Goal: Check status: Check status

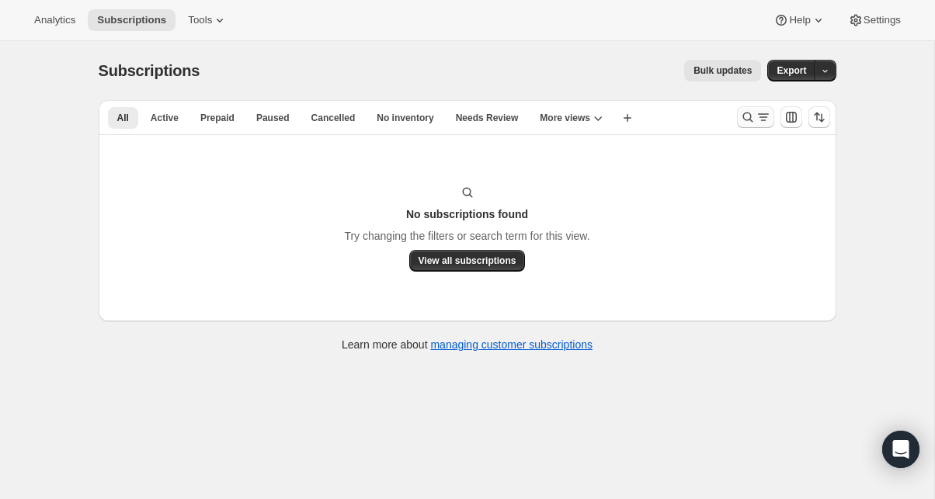
click at [750, 113] on icon "Search and filter results" at bounding box center [748, 117] width 16 height 16
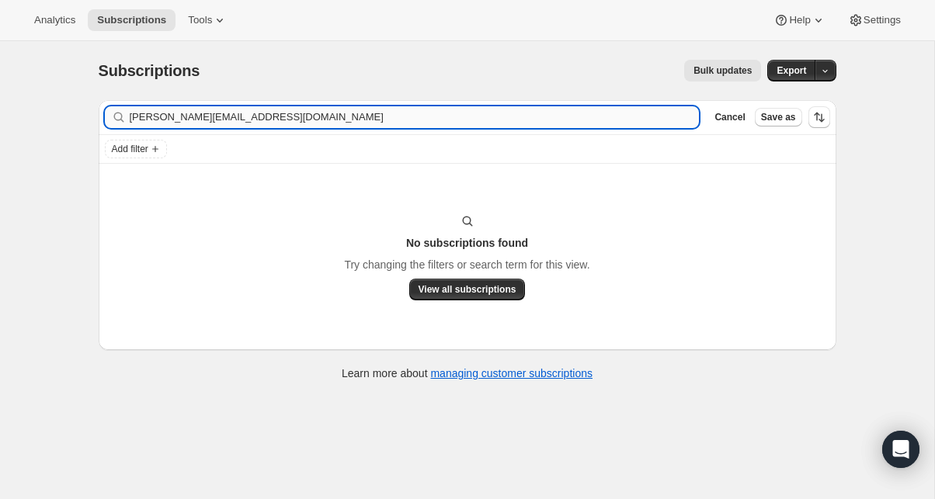
click at [318, 121] on input "shane@firstmonroe.com" at bounding box center [415, 117] width 570 height 22
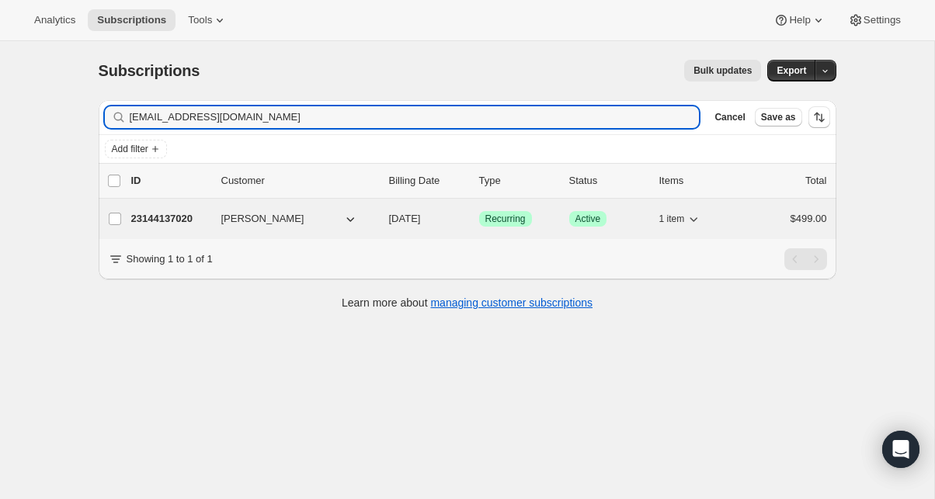
type input "caleb.daniels2022@gmail.com"
click at [175, 219] on p "23144137020" at bounding box center [170, 219] width 78 height 16
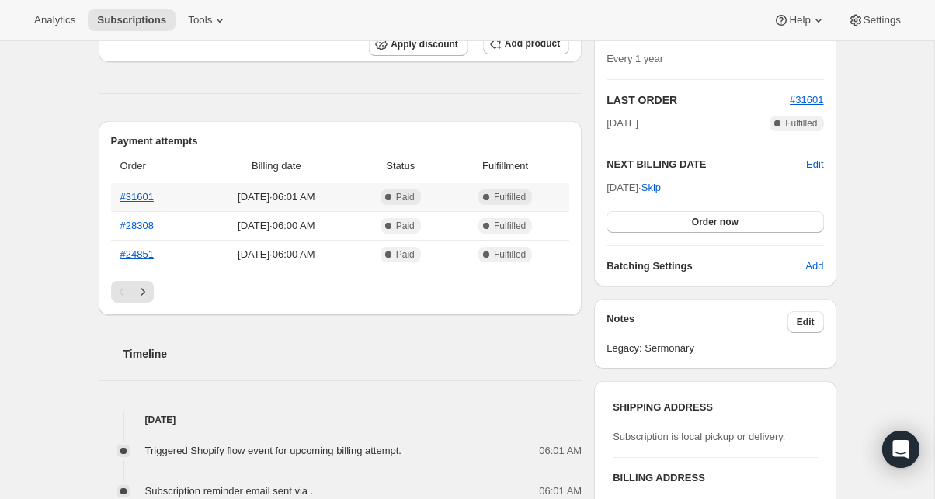
scroll to position [307, 0]
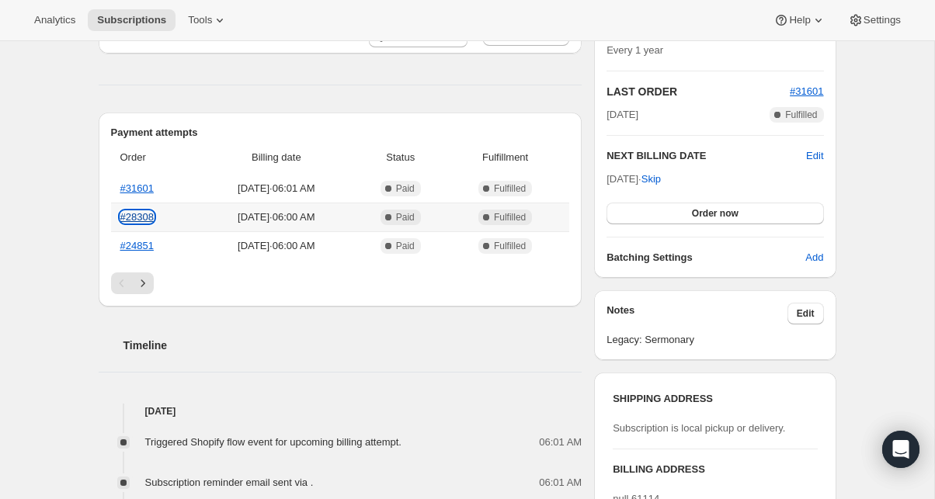
click at [143, 219] on link "#28308" at bounding box center [136, 217] width 33 height 12
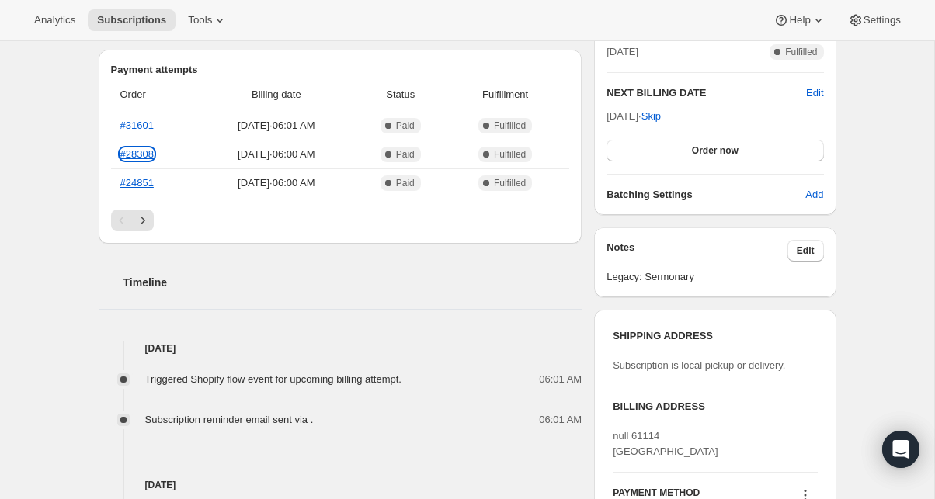
scroll to position [372, 0]
click at [149, 224] on icon "Next" at bounding box center [143, 219] width 16 height 16
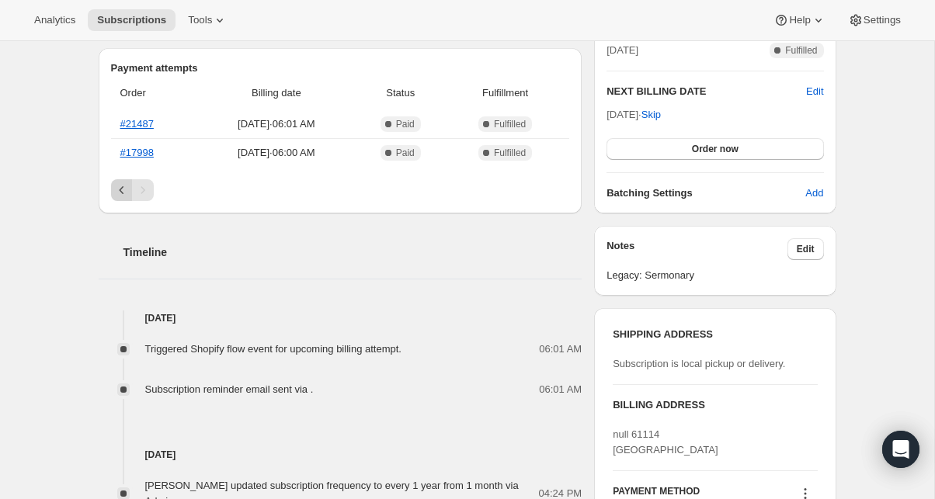
click at [123, 188] on icon "Previous" at bounding box center [122, 190] width 16 height 16
